Goal: Navigation & Orientation: Understand site structure

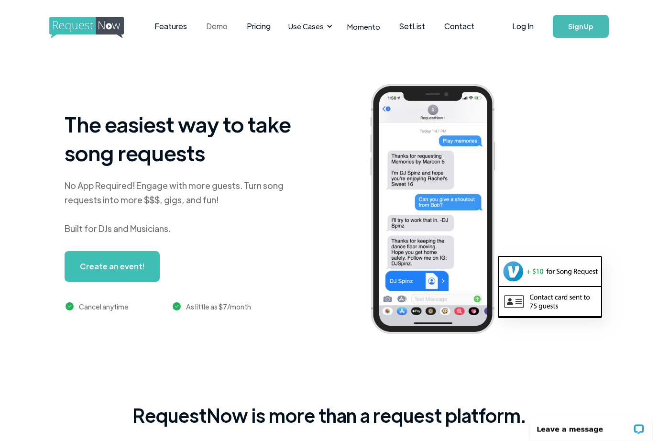
click at [223, 27] on link "Demo" at bounding box center [217, 26] width 41 height 30
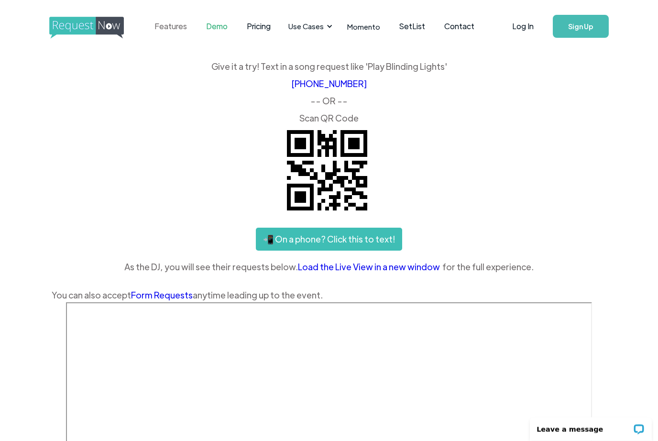
click at [180, 23] on link "Features" at bounding box center [171, 26] width 52 height 30
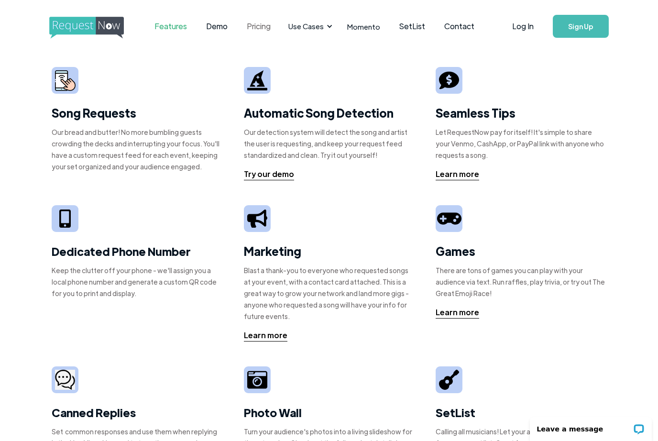
click at [270, 25] on link "Pricing" at bounding box center [258, 26] width 43 height 30
